Goal: Complete application form: Complete application form

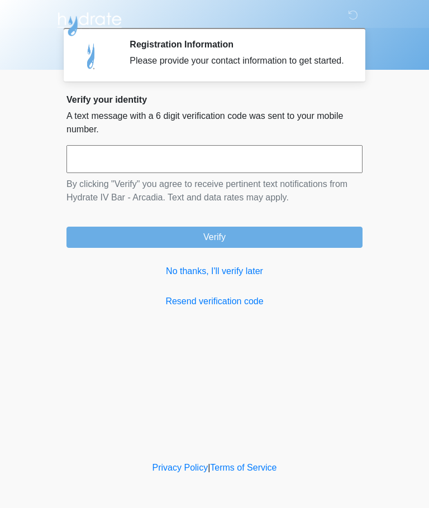
click at [231, 278] on link "No thanks, I'll verify later" at bounding box center [214, 271] width 296 height 13
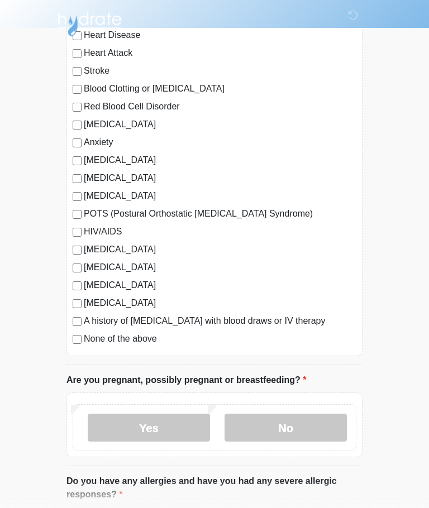
scroll to position [134, 0]
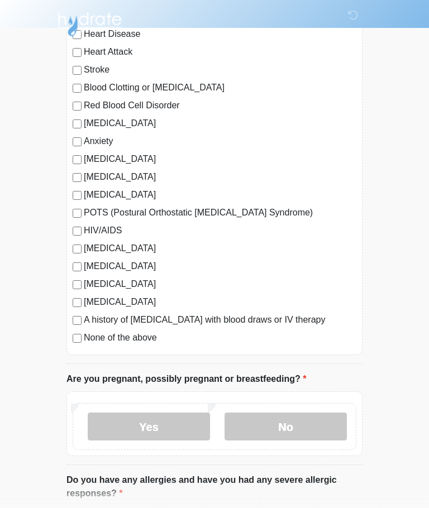
click at [149, 342] on label "None of the above" at bounding box center [220, 337] width 273 height 13
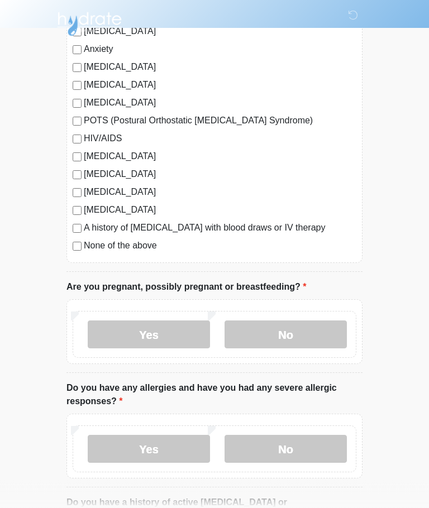
scroll to position [230, 0]
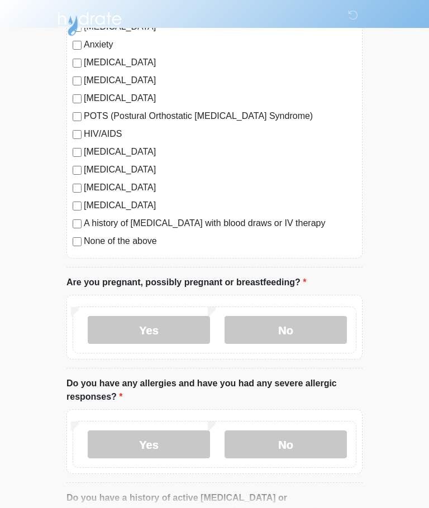
click at [290, 335] on label "No" at bounding box center [286, 331] width 122 height 28
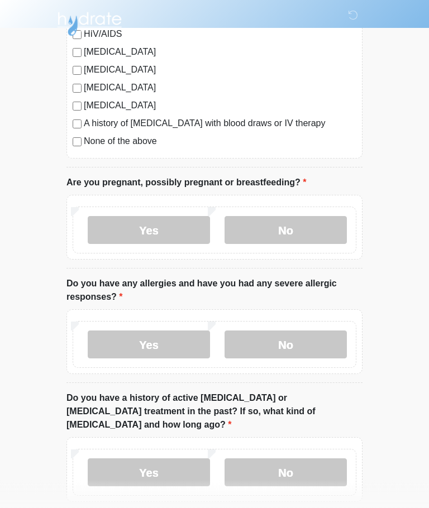
scroll to position [331, 0]
click at [289, 338] on label "No" at bounding box center [286, 345] width 122 height 28
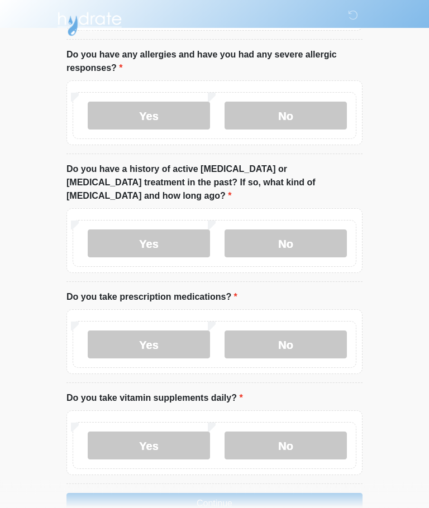
scroll to position [560, 0]
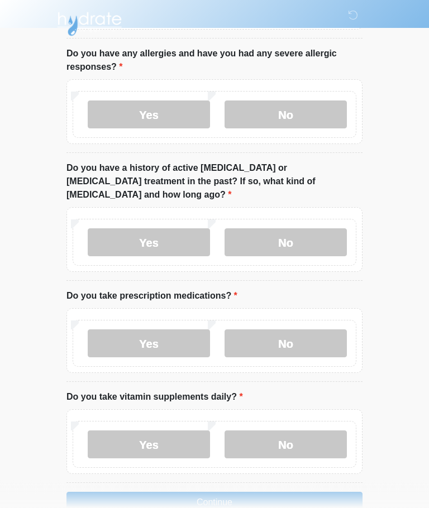
click at [159, 236] on label "Yes" at bounding box center [149, 243] width 122 height 28
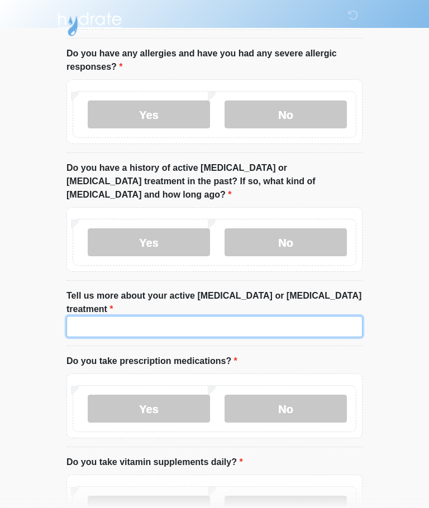
click at [206, 316] on input "Tell us more about your active cancer or cancer treatment" at bounding box center [214, 326] width 296 height 21
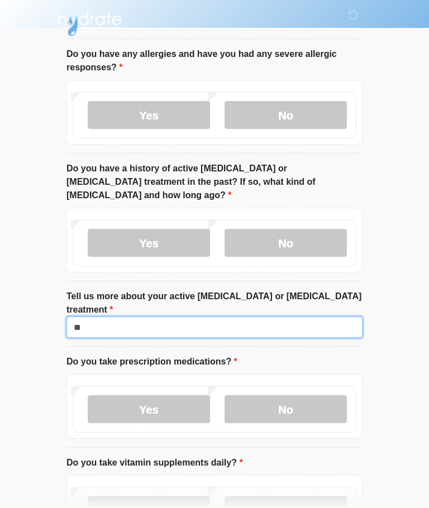
type input "*"
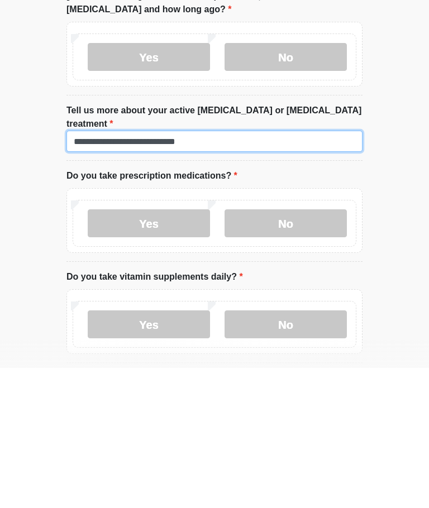
scroll to position [612, 0]
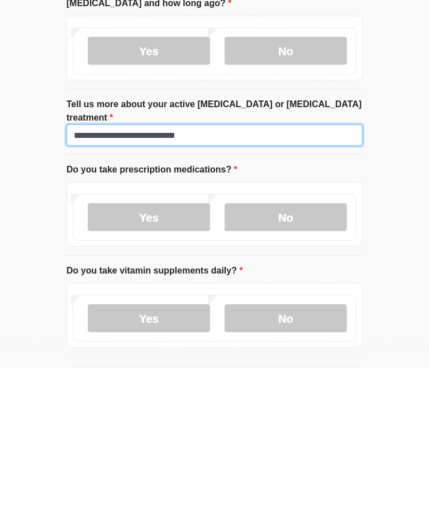
type input "**********"
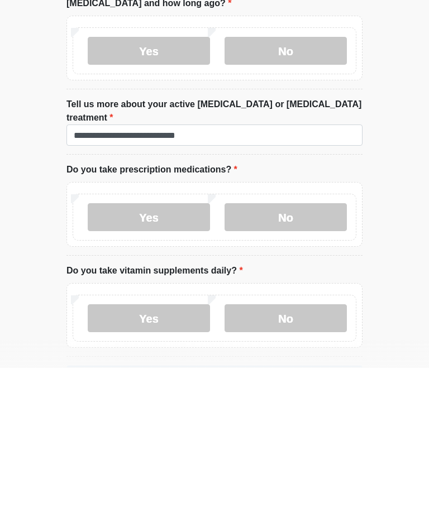
click at [288, 344] on label "No" at bounding box center [286, 358] width 122 height 28
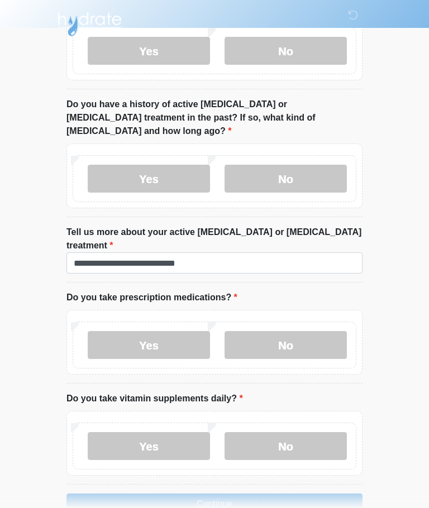
click at [304, 432] on label "No" at bounding box center [286, 446] width 122 height 28
click at [227, 494] on button "Continue" at bounding box center [214, 504] width 296 height 21
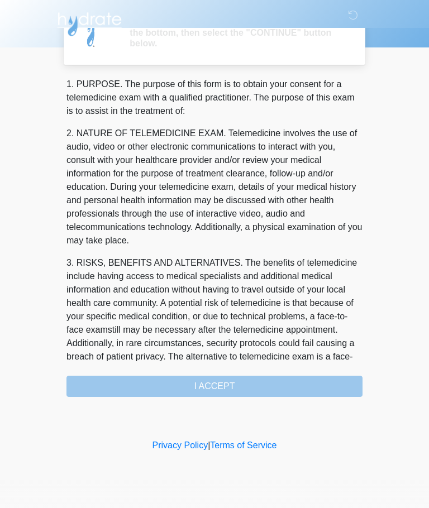
scroll to position [0, 0]
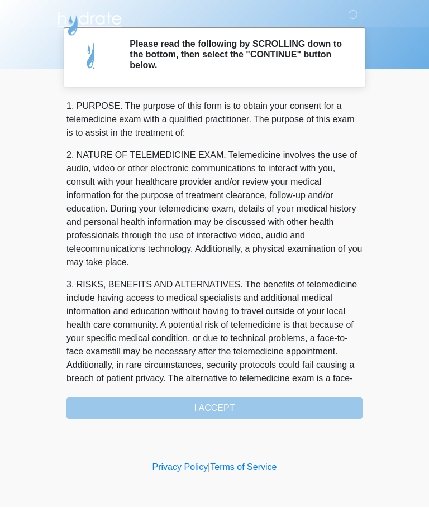
click at [236, 415] on div "1. PURPOSE. The purpose of this form is to obtain your consent for a telemedici…" at bounding box center [214, 259] width 296 height 319
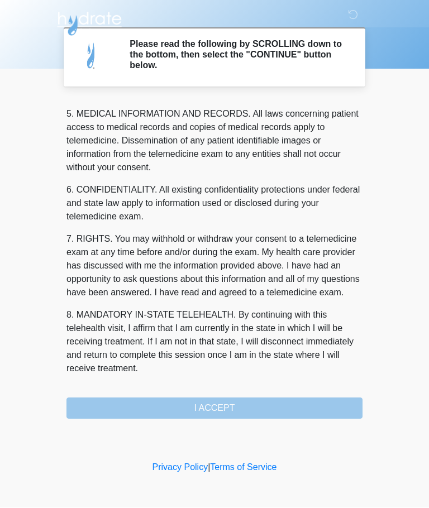
click at [225, 418] on div "1. PURPOSE. The purpose of this form is to obtain your consent for a telemedici…" at bounding box center [214, 259] width 296 height 319
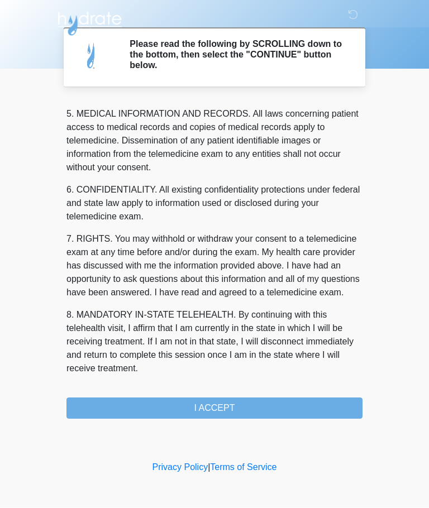
click at [234, 416] on button "I ACCEPT" at bounding box center [214, 408] width 296 height 21
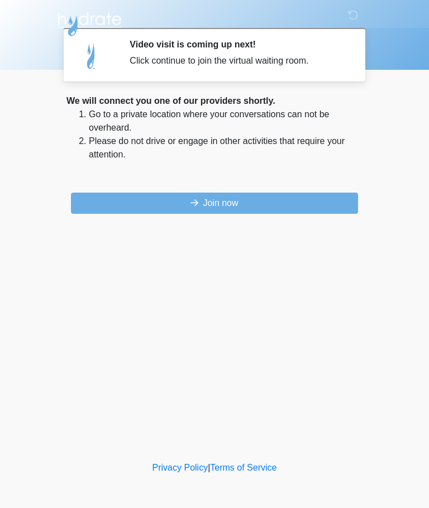
click at [150, 212] on button "Join now" at bounding box center [214, 203] width 287 height 21
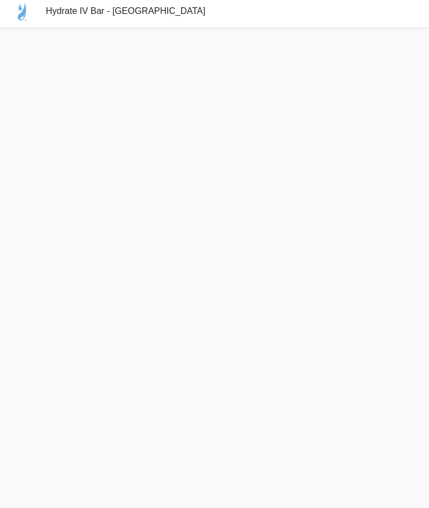
scroll to position [15, 0]
click at [221, 8] on div "Hydrate IV Bar - [GEOGRAPHIC_DATA]" at bounding box center [214, 11] width 429 height 31
click at [230, 0] on div "Hydrate IV Bar - [GEOGRAPHIC_DATA]" at bounding box center [214, 11] width 429 height 31
